Goal: Information Seeking & Learning: Learn about a topic

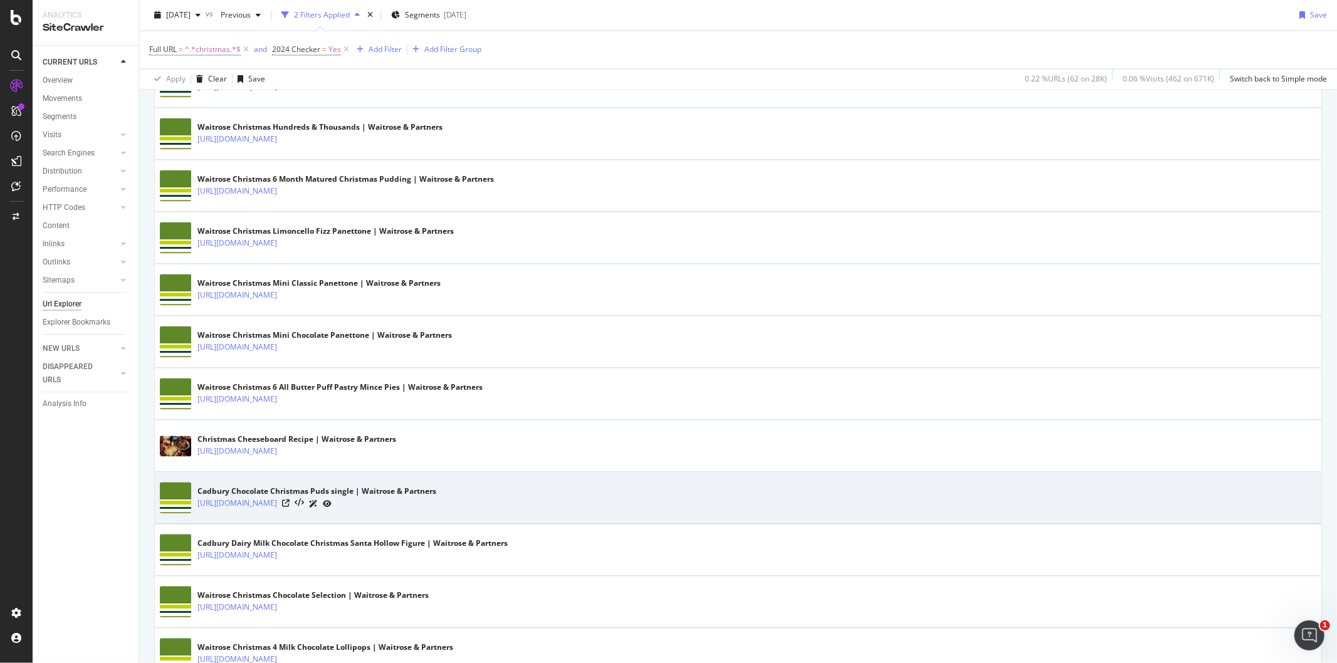
scroll to position [2368, 0]
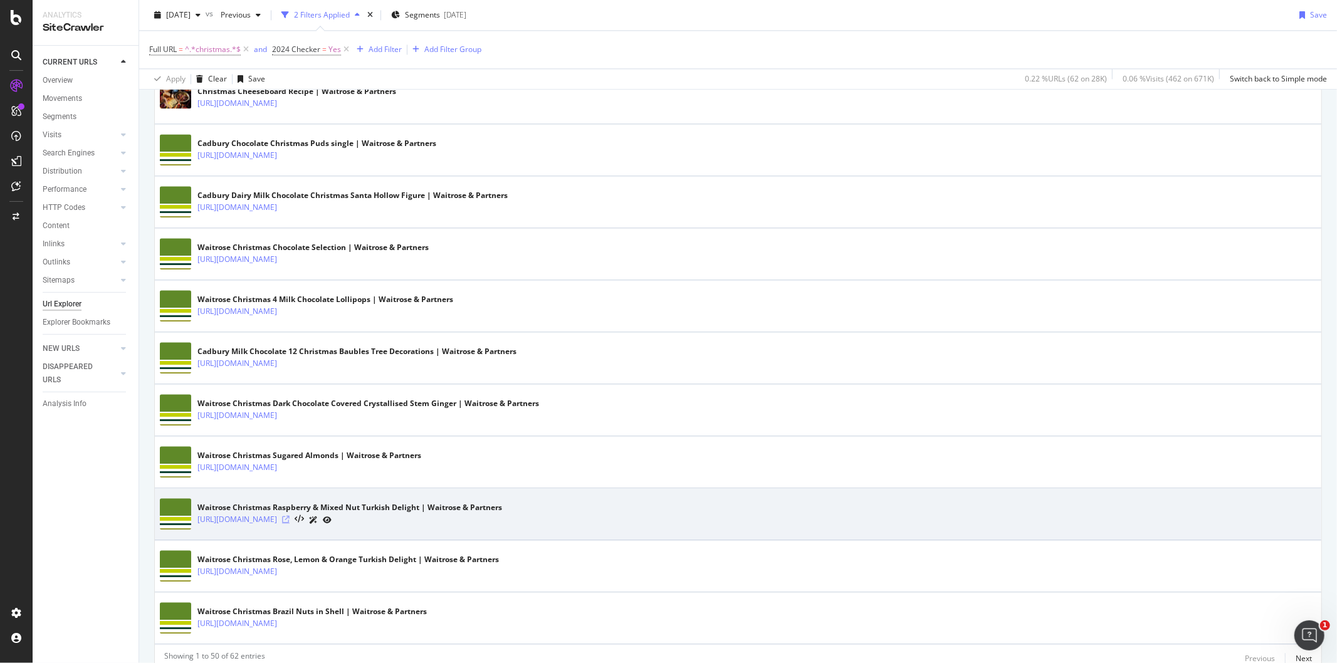
click at [290, 524] on icon at bounding box center [286, 520] width 8 height 8
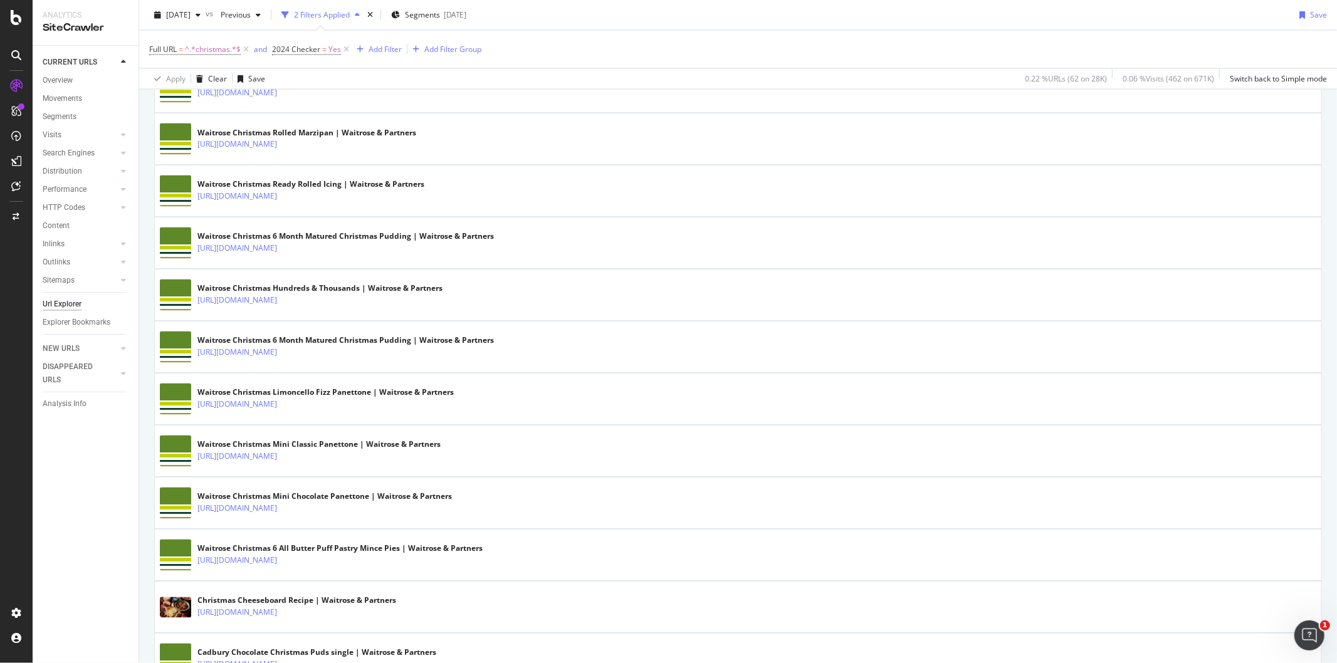
scroll to position [1867, 0]
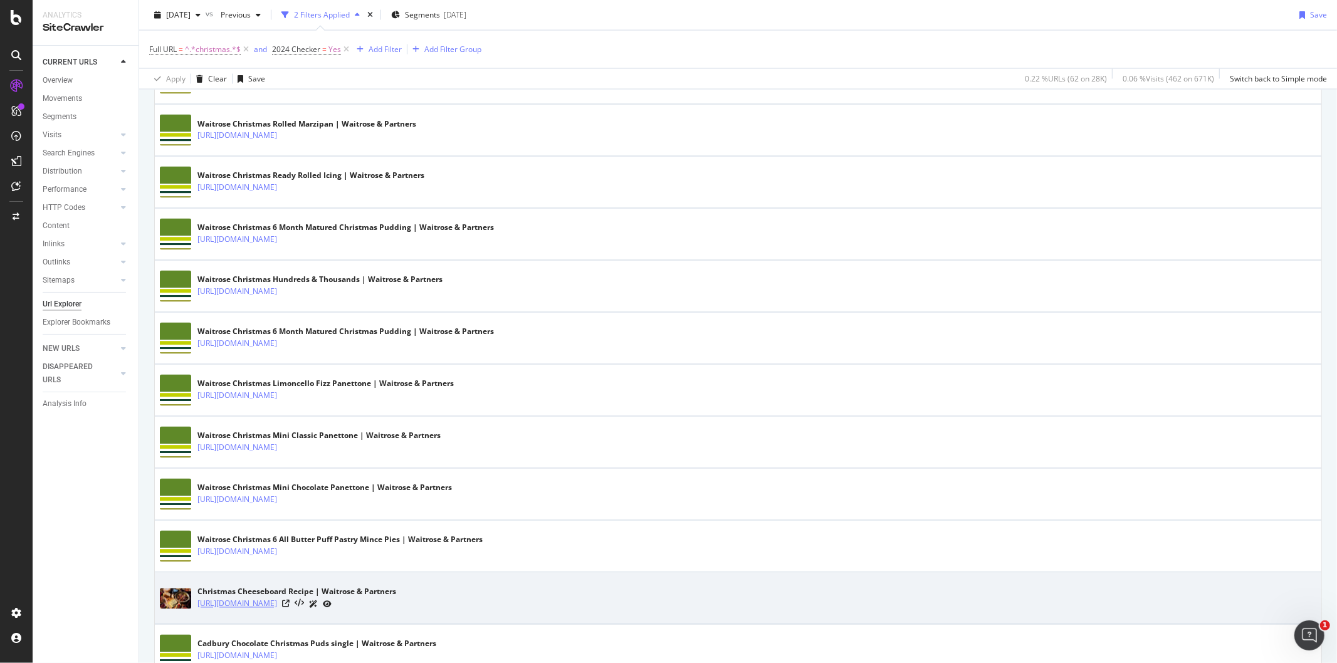
click at [277, 607] on link "[URL][DOMAIN_NAME]" at bounding box center [238, 604] width 80 height 13
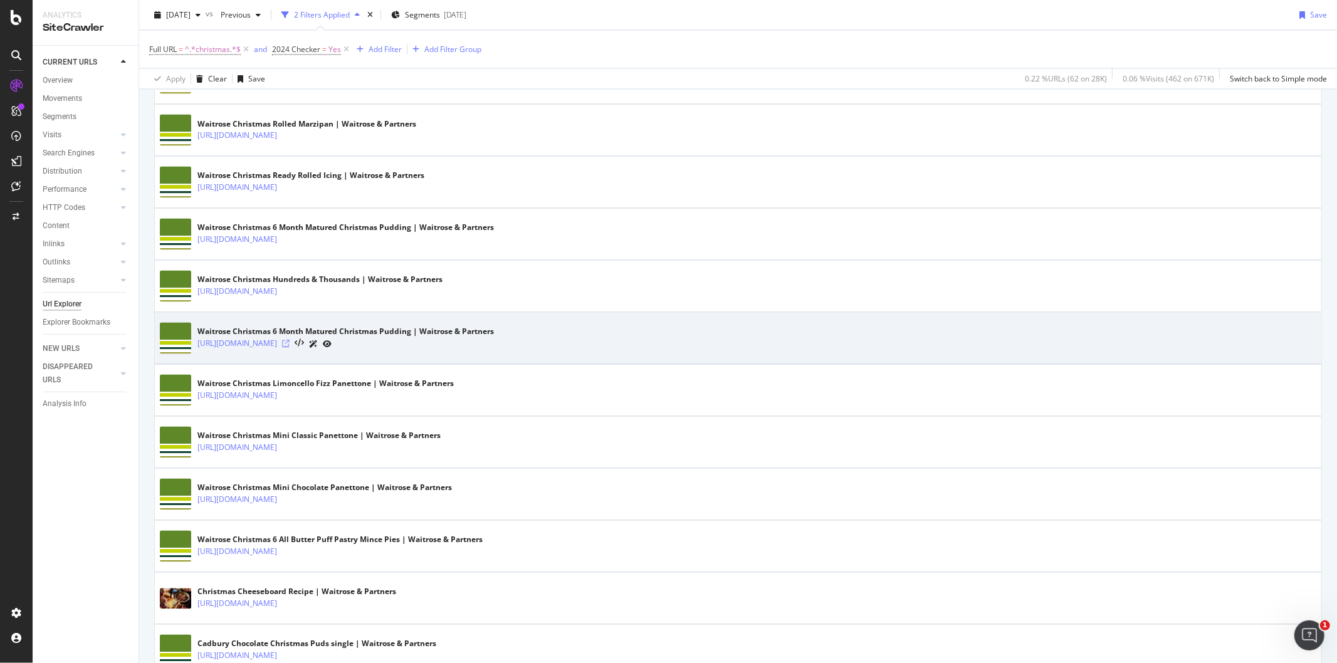
click at [290, 347] on icon at bounding box center [286, 344] width 8 height 8
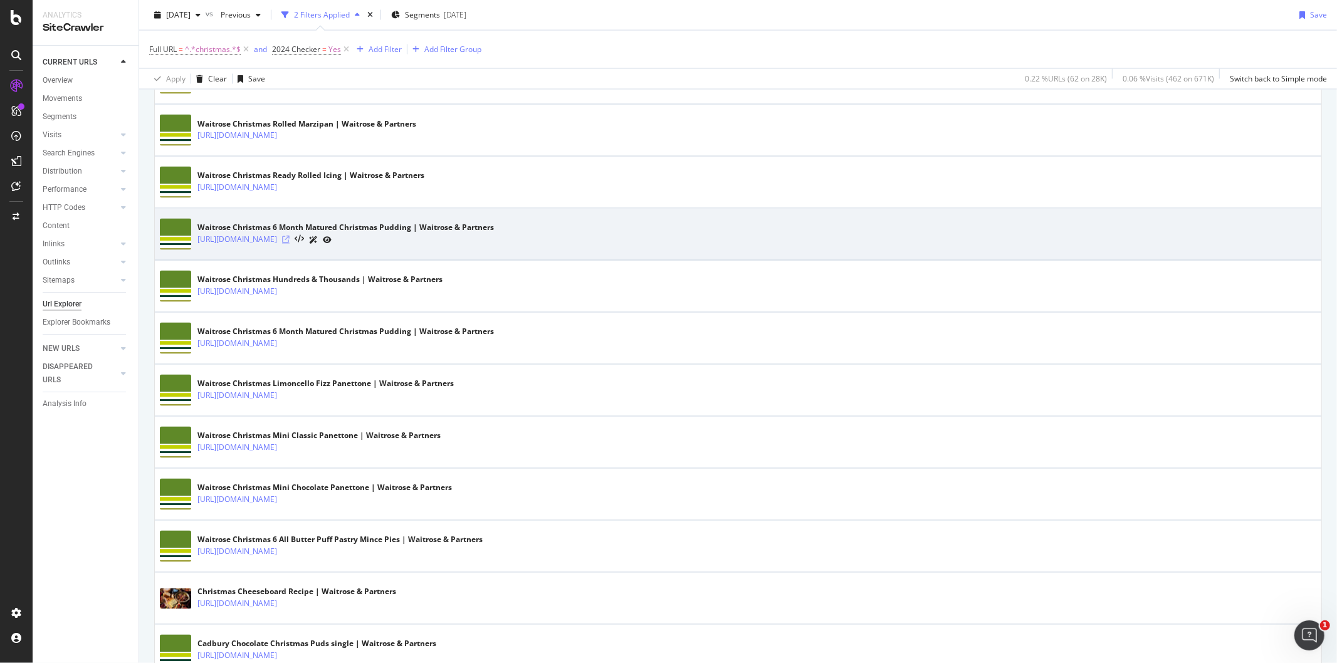
click at [290, 242] on icon at bounding box center [286, 240] width 8 height 8
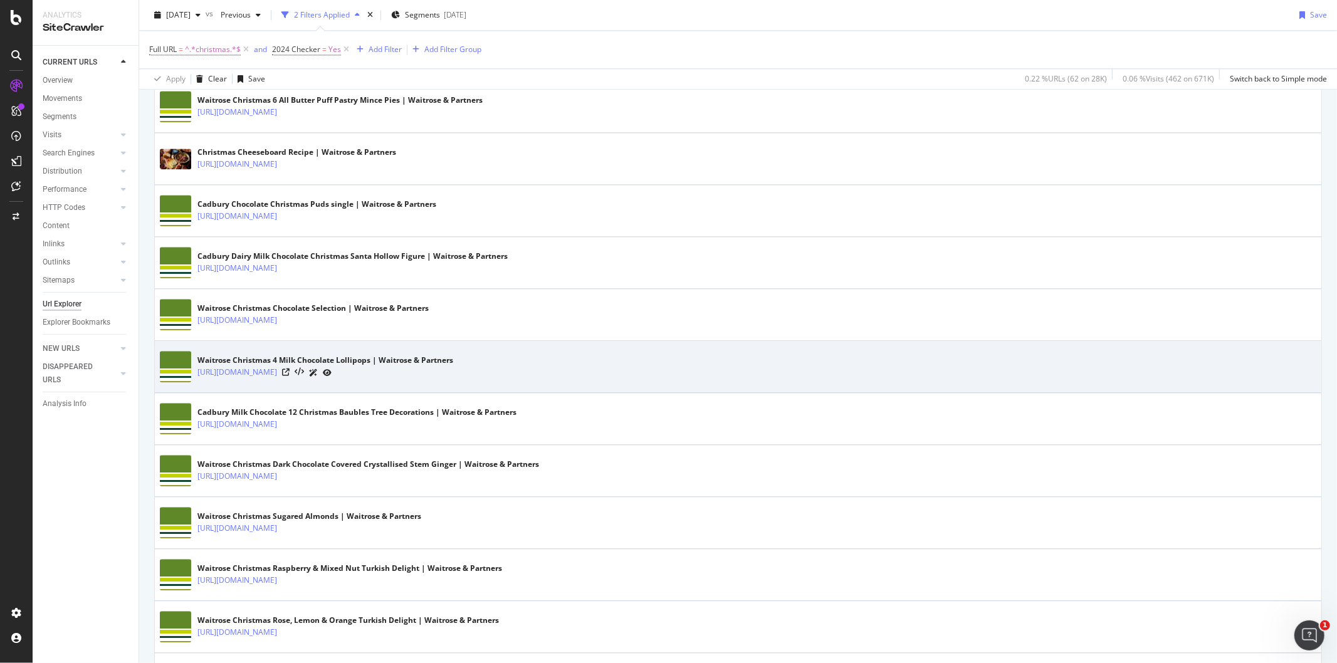
scroll to position [2425, 0]
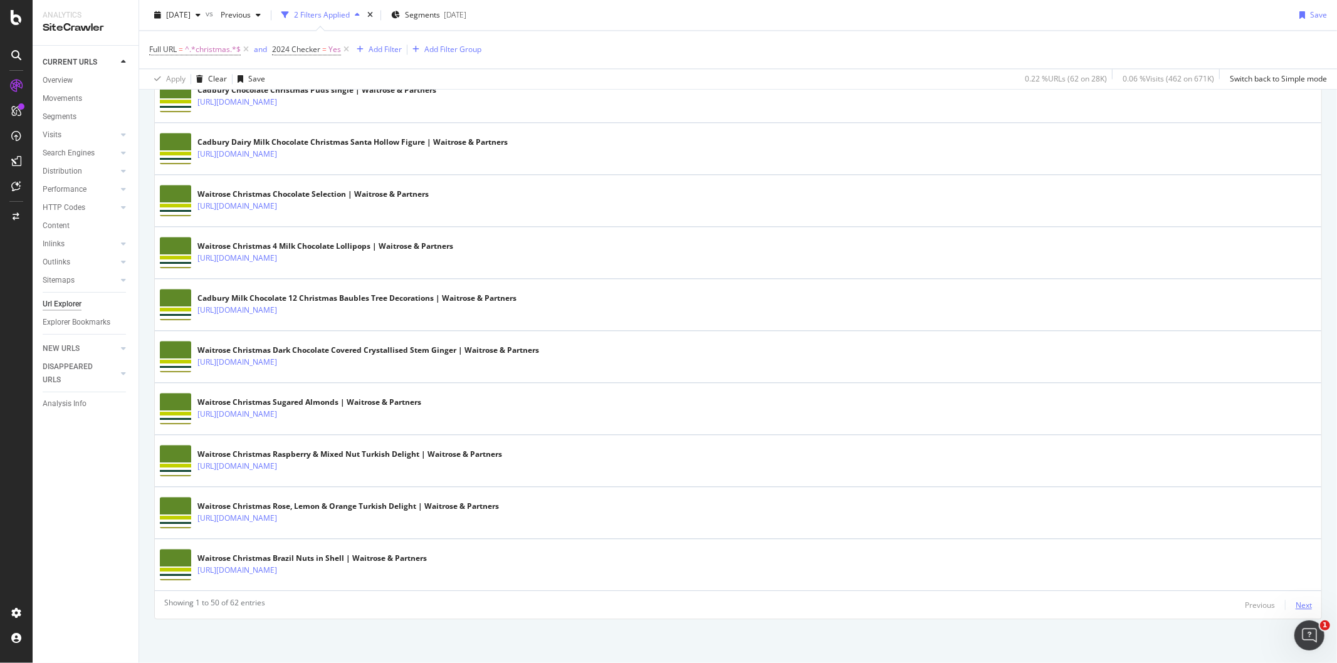
click at [1298, 606] on div "Next" at bounding box center [1304, 605] width 16 height 11
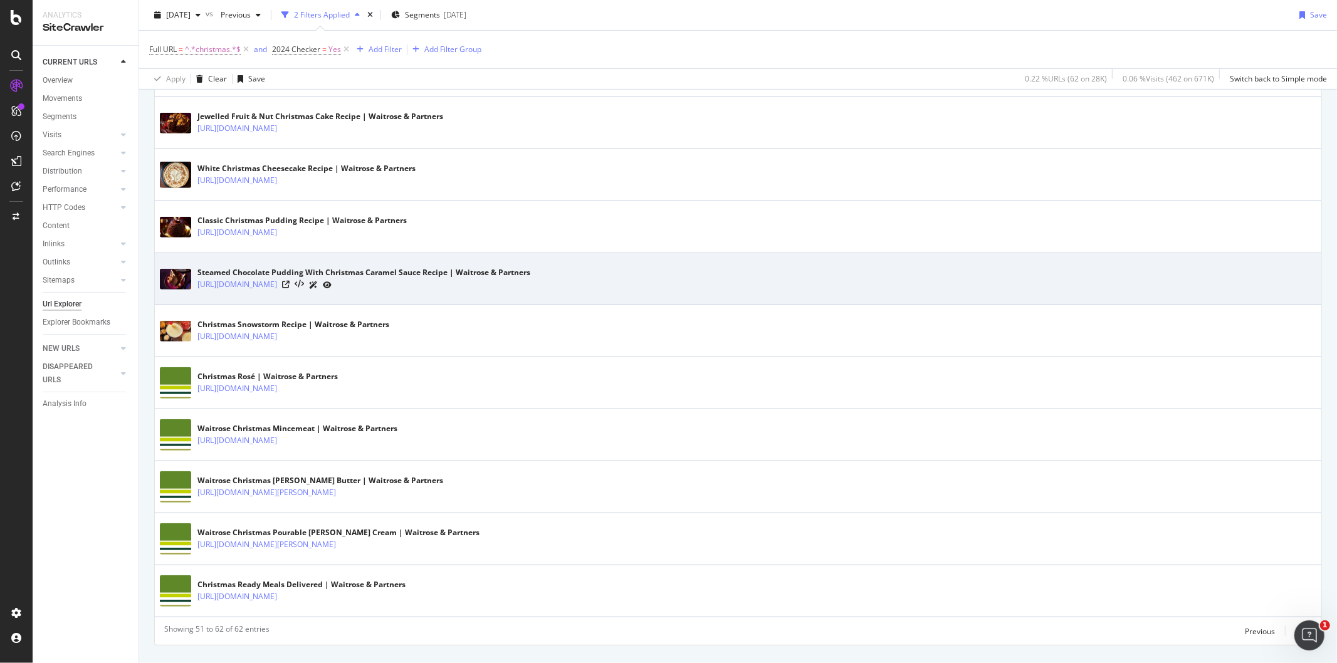
scroll to position [446, 0]
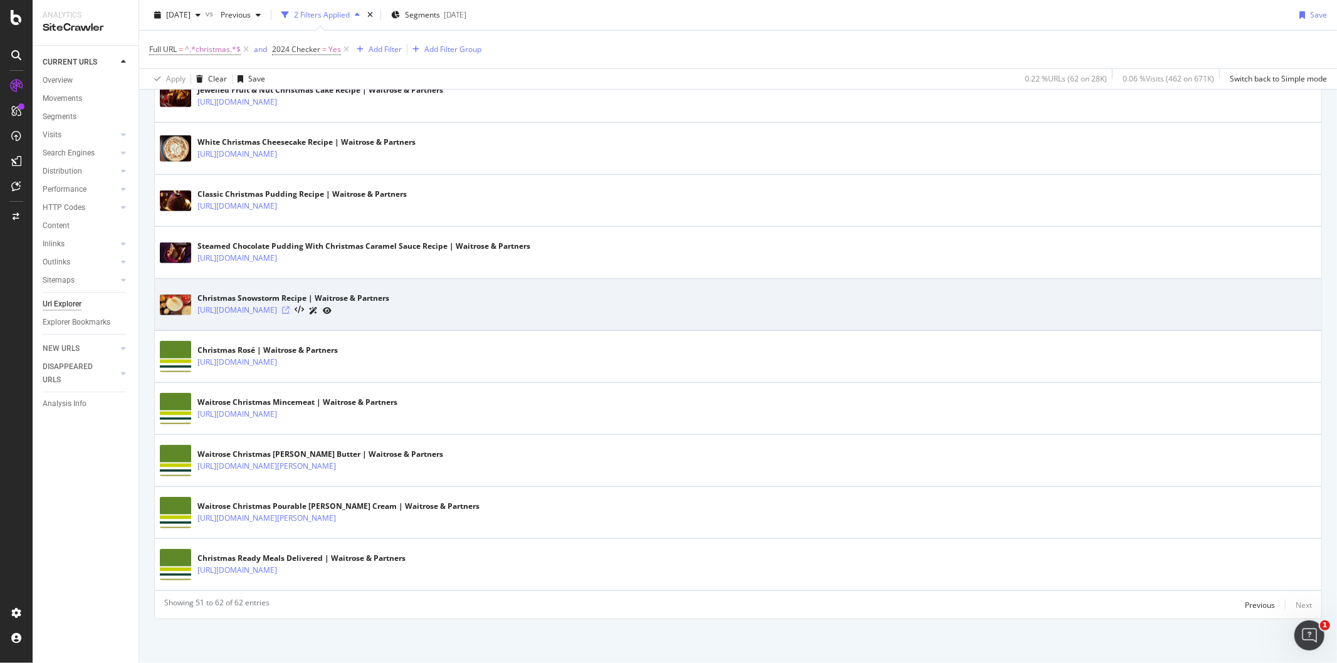
click at [290, 310] on icon at bounding box center [286, 311] width 8 height 8
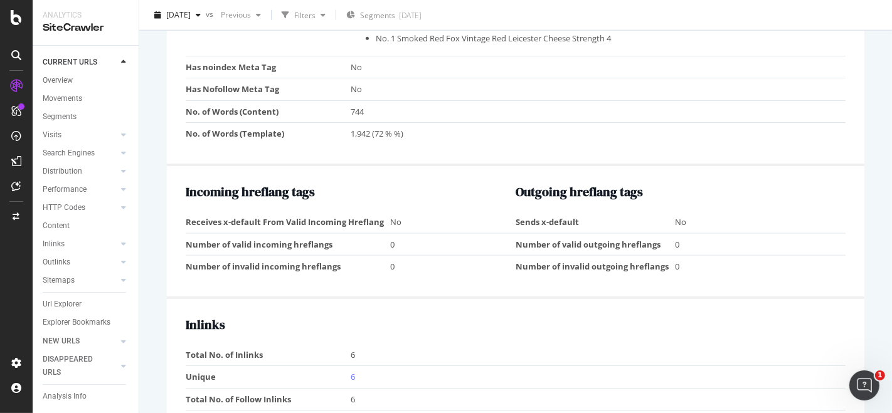
scroll to position [1238, 0]
